Goal: Task Accomplishment & Management: Manage account settings

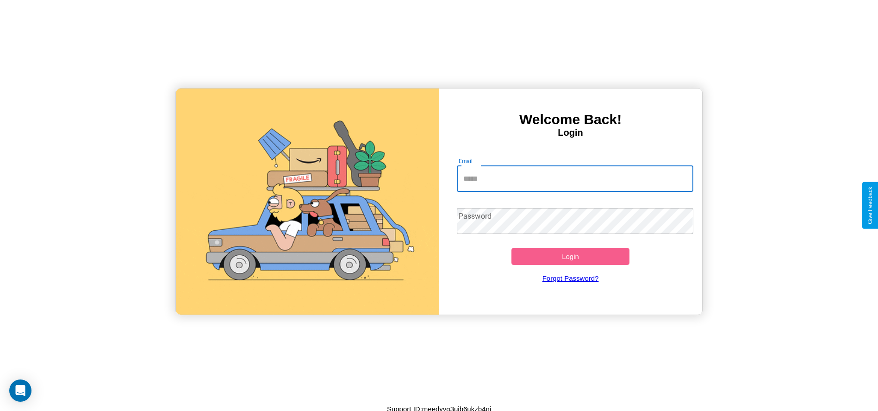
click at [575, 178] on input "Email" at bounding box center [575, 179] width 237 height 26
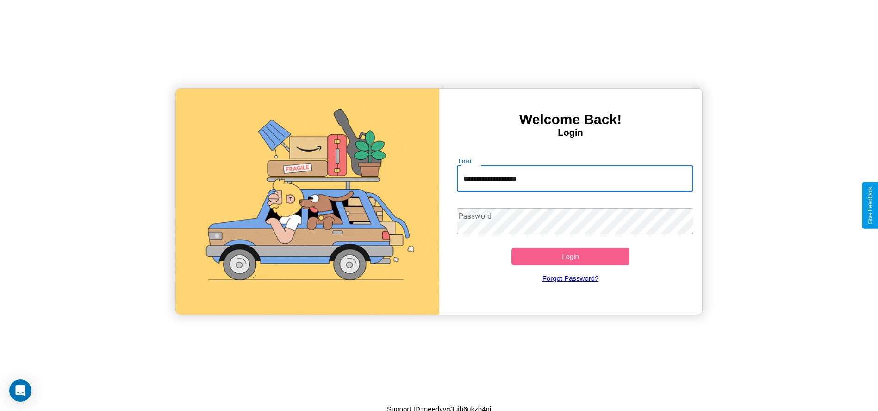
type input "**********"
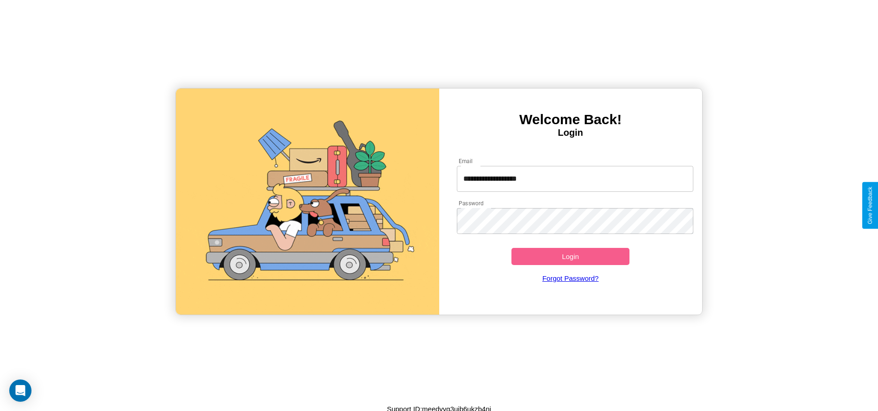
click at [570, 256] on button "Login" at bounding box center [571, 256] width 119 height 17
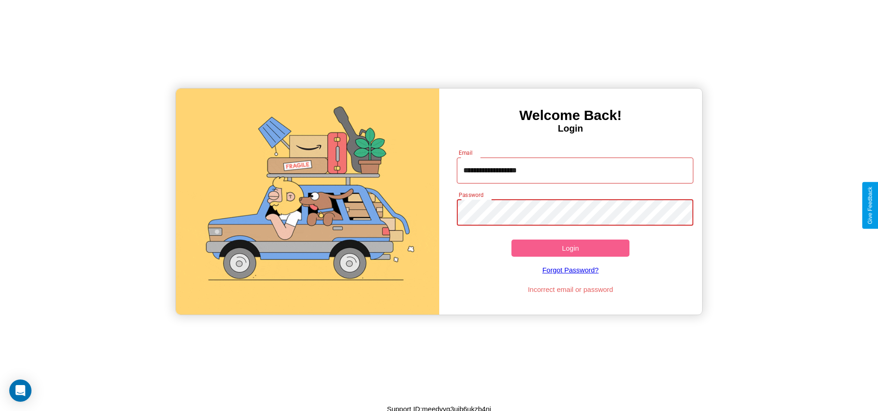
click at [570, 248] on button "Login" at bounding box center [571, 247] width 119 height 17
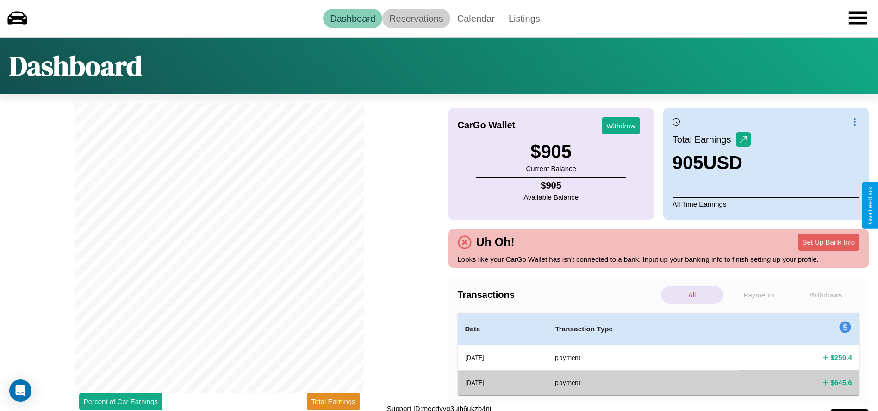
click at [416, 18] on link "Reservations" at bounding box center [416, 18] width 68 height 19
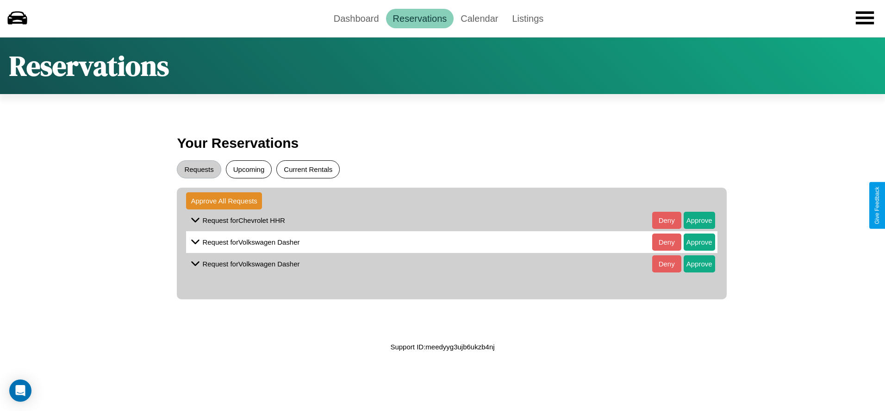
click at [308, 169] on button "Current Rentals" at bounding box center [307, 169] width 63 height 18
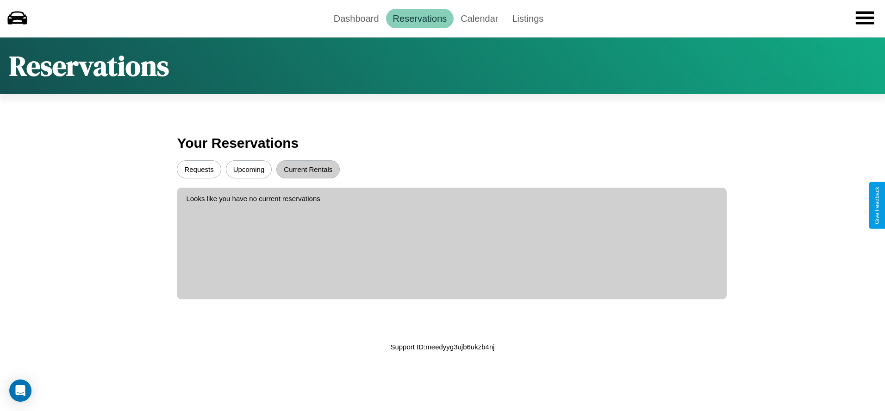
click at [249, 169] on button "Upcoming" at bounding box center [249, 169] width 46 height 18
click at [199, 169] on button "Requests" at bounding box center [199, 169] width 44 height 18
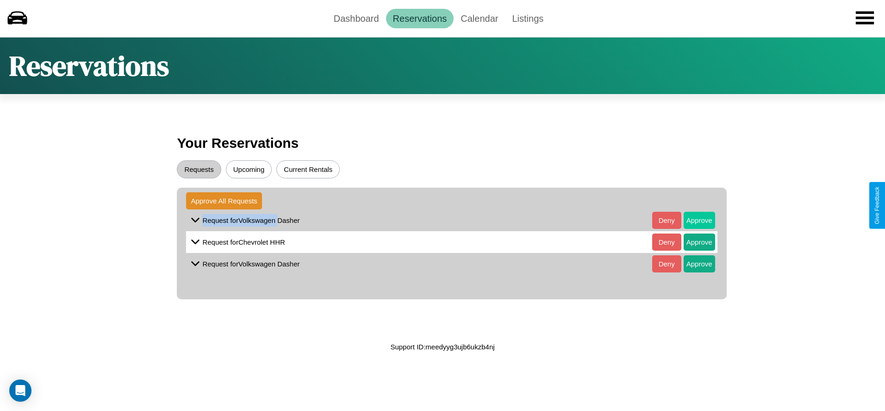
click at [692, 220] on button "Approve" at bounding box center [699, 220] width 31 height 17
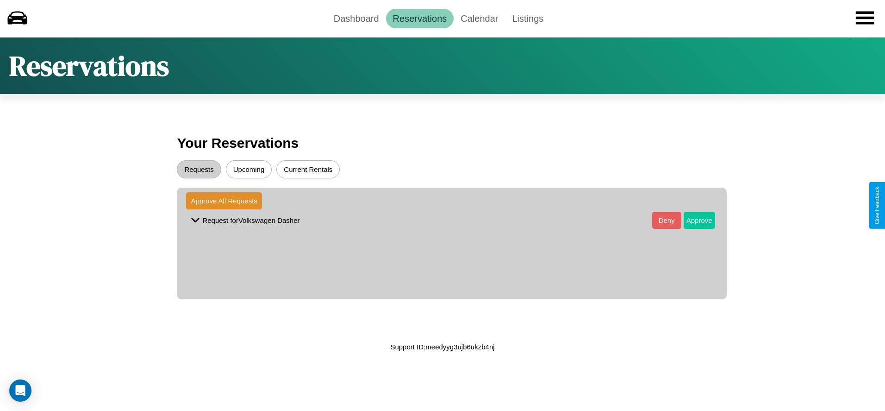
click at [692, 220] on button "Approve" at bounding box center [699, 220] width 31 height 17
